Goal: Navigation & Orientation: Find specific page/section

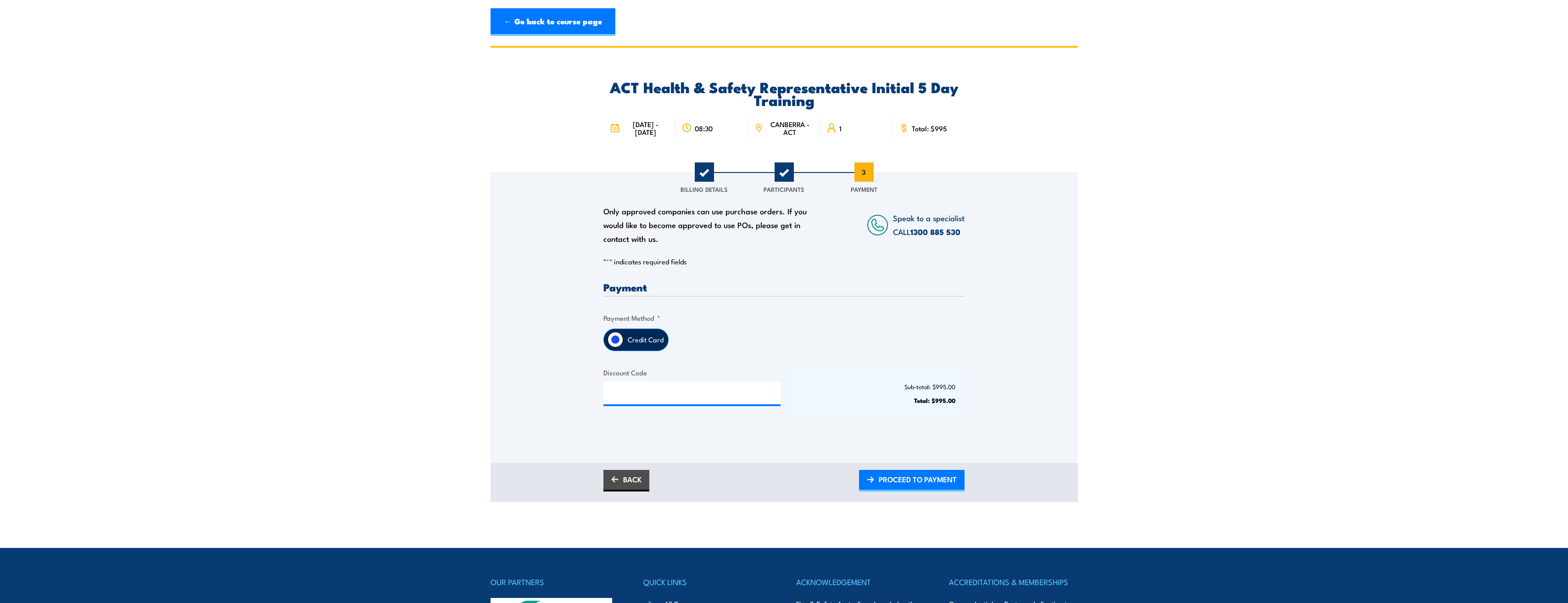
click at [549, 22] on link "← Go back to course page" at bounding box center [553, 22] width 125 height 27
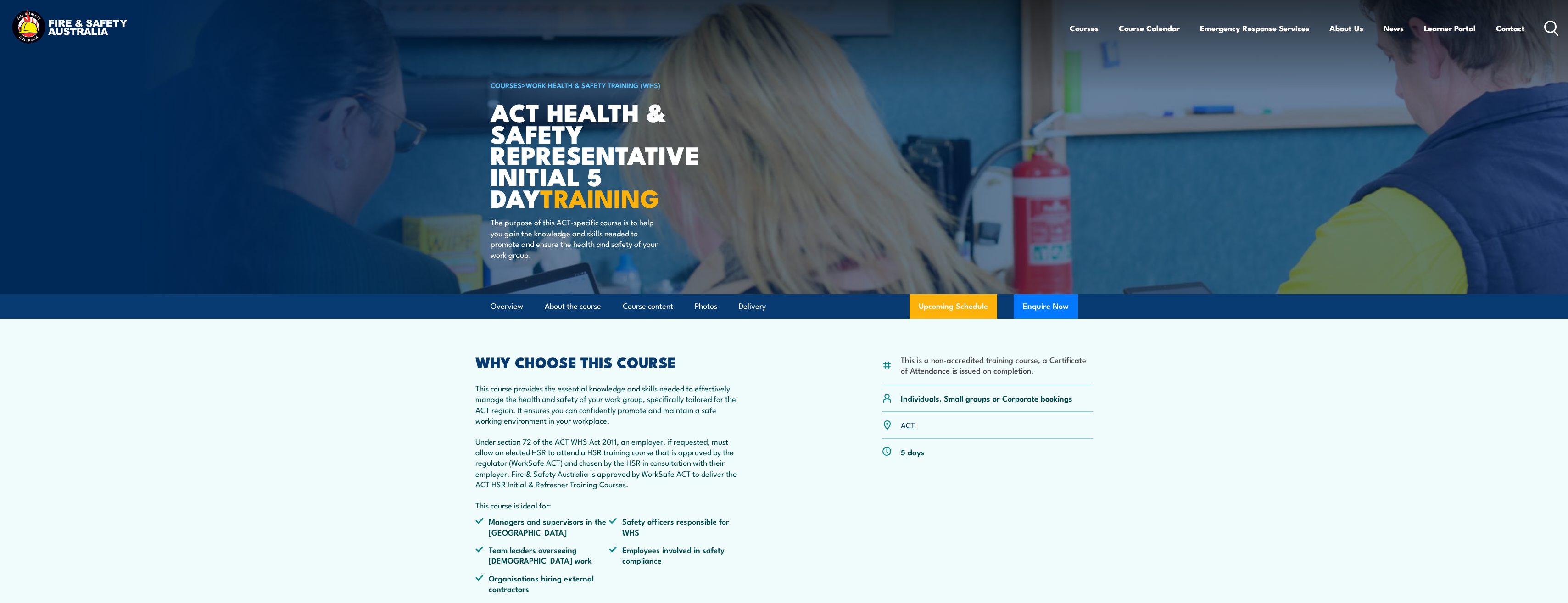
click at [94, 29] on img at bounding box center [69, 28] width 121 height 40
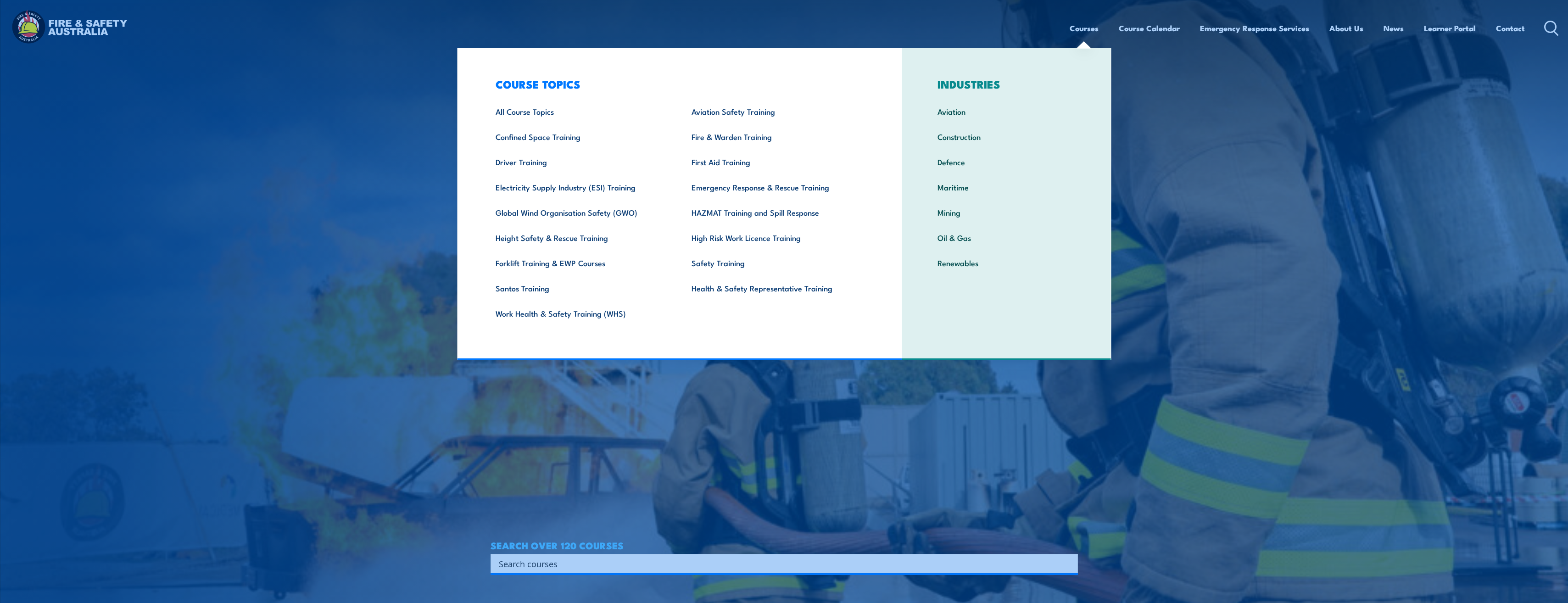
click at [1084, 26] on link "Courses" at bounding box center [1083, 28] width 29 height 24
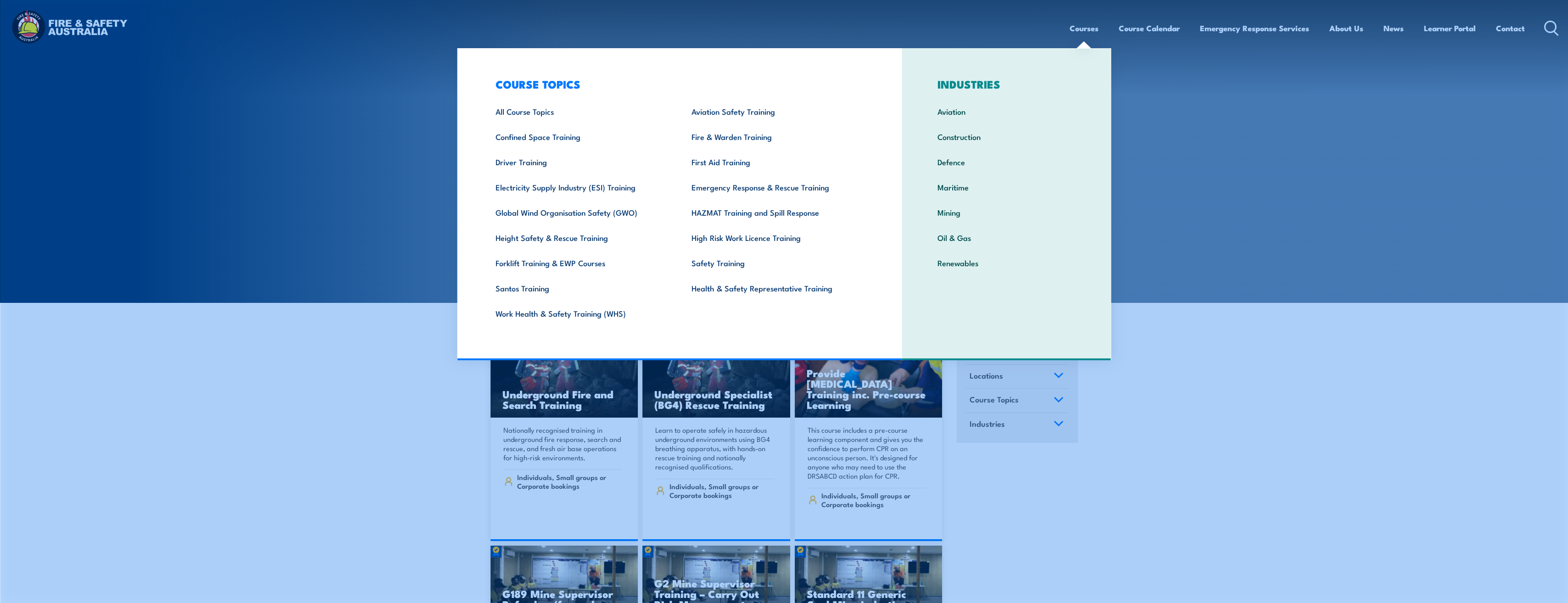
click at [739, 268] on link "Safety Training" at bounding box center [775, 262] width 196 height 25
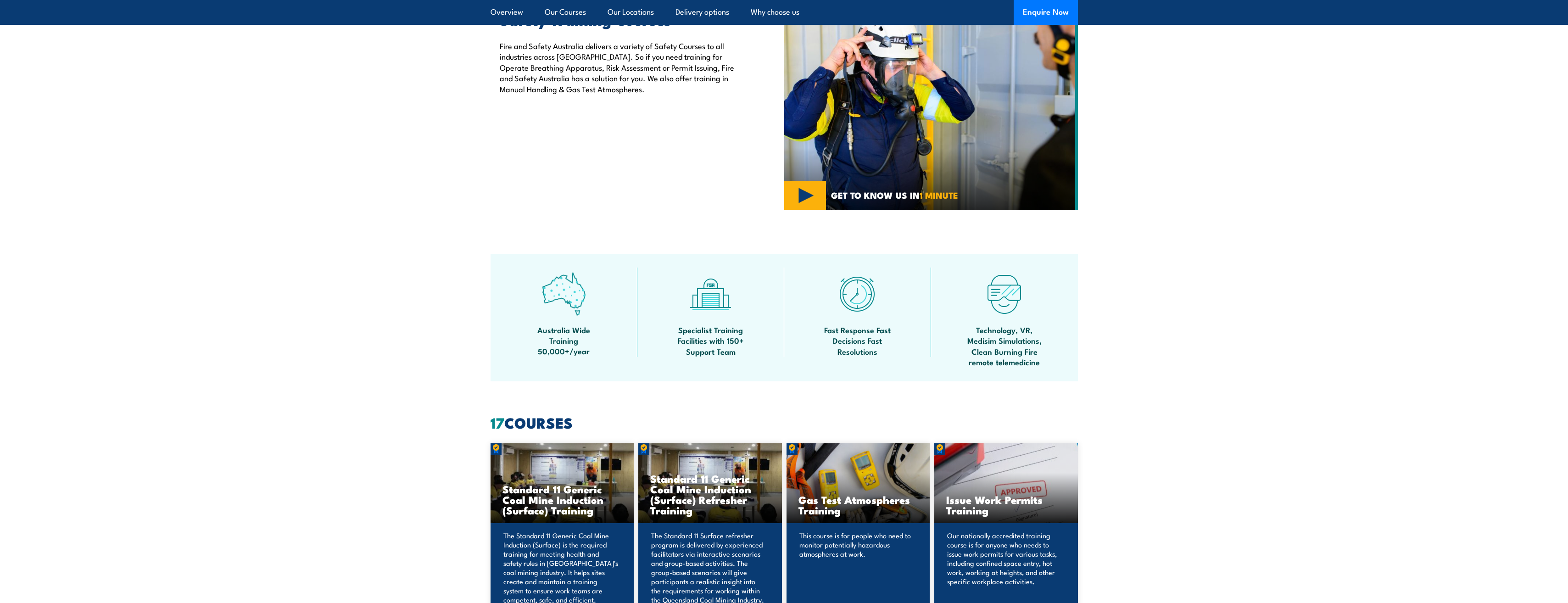
scroll to position [229, 0]
